Goal: Transaction & Acquisition: Purchase product/service

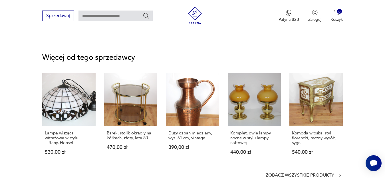
scroll to position [699, 0]
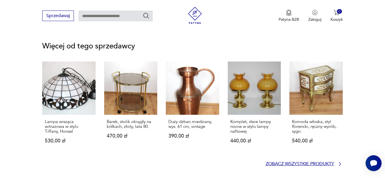
click at [340, 161] on icon at bounding box center [340, 164] width 6 height 6
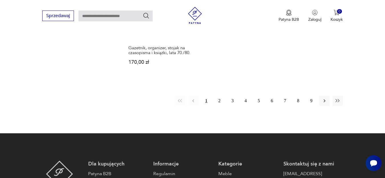
scroll to position [186, 0]
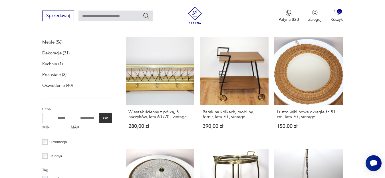
scroll to position [693, 0]
